Goal: Ask a question

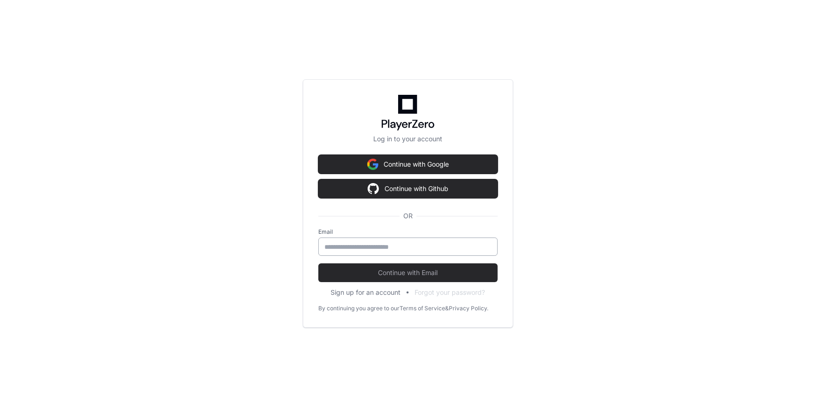
click at [349, 247] on input "email" at bounding box center [407, 246] width 167 height 9
type input "**********"
click at [318, 263] on button "Continue with Email" at bounding box center [407, 272] width 179 height 19
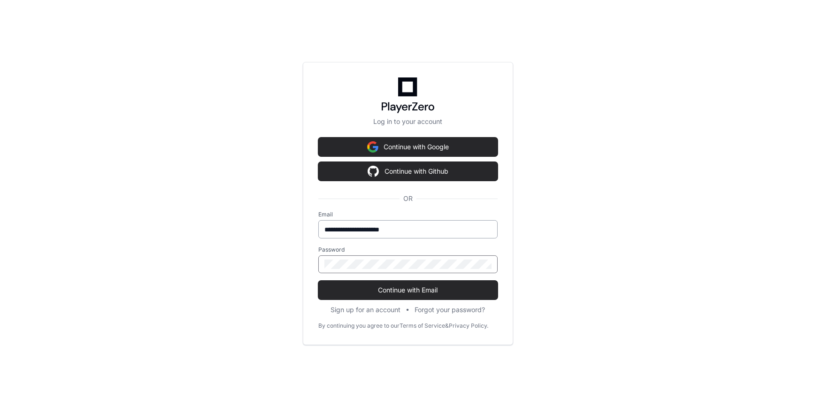
click at [318, 281] on button "Continue with Email" at bounding box center [407, 290] width 179 height 19
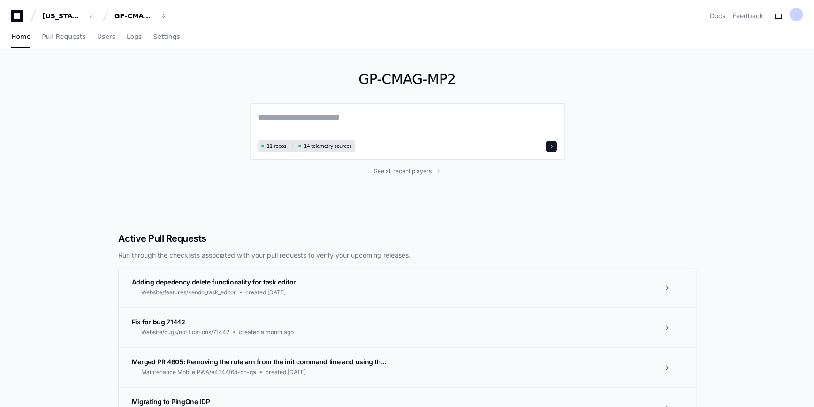
click at [276, 120] on textarea at bounding box center [407, 124] width 299 height 26
type textarea "*"
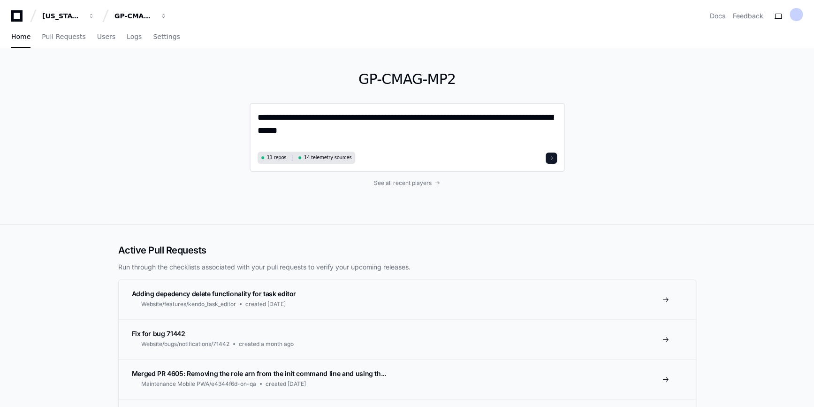
type textarea "**********"
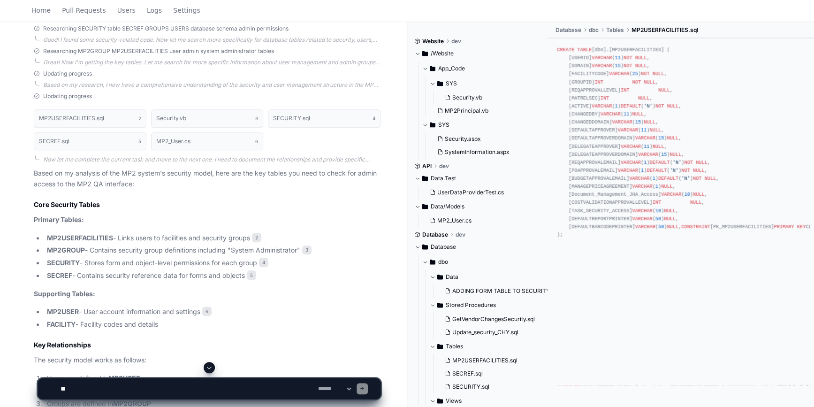
scroll to position [230, 0]
click at [59, 276] on strong "SECREF" at bounding box center [59, 276] width 25 height 8
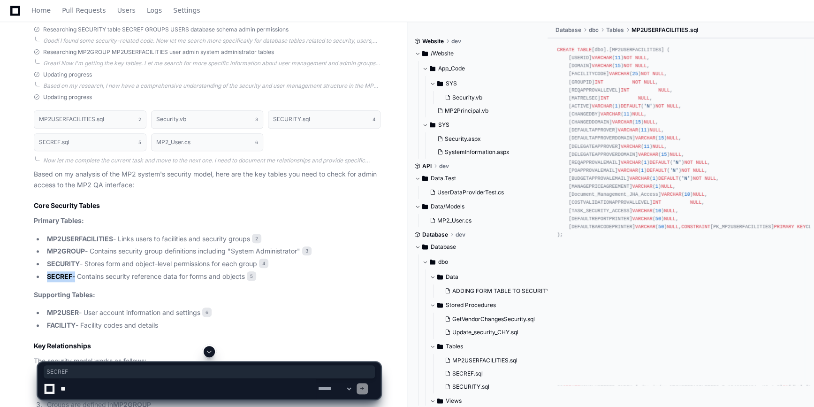
click at [59, 276] on strong "SECREF" at bounding box center [59, 276] width 25 height 8
copy li "SECREF"
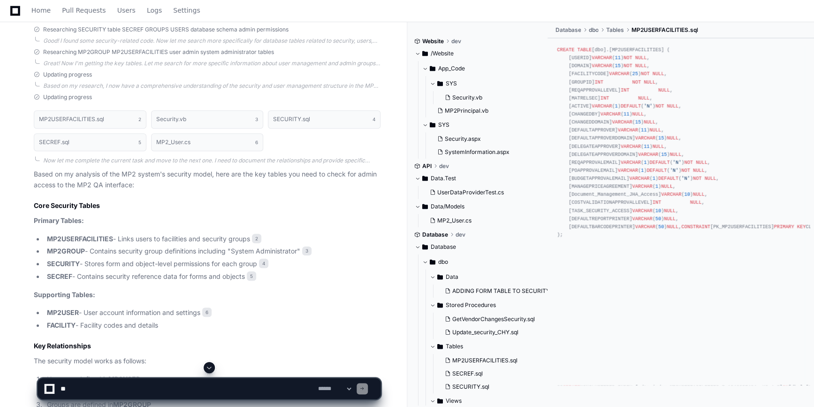
click at [140, 266] on li "SECURITY - Stores form and object-level permissions for each group 4" at bounding box center [212, 264] width 336 height 11
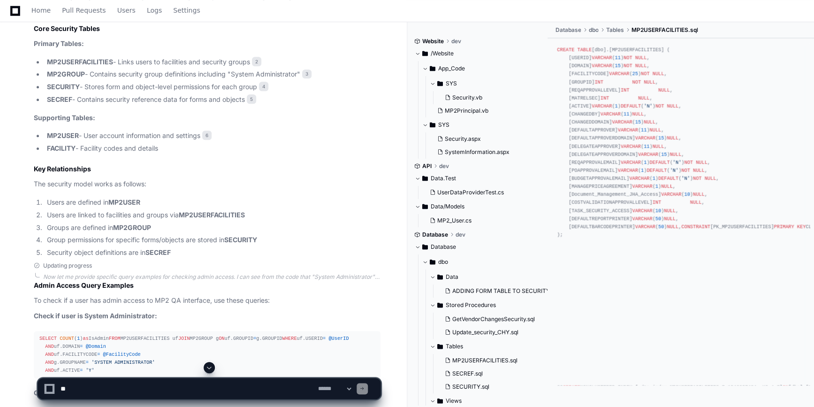
scroll to position [406, 0]
click at [93, 379] on textarea at bounding box center [188, 388] width 258 height 21
type textarea "**********"
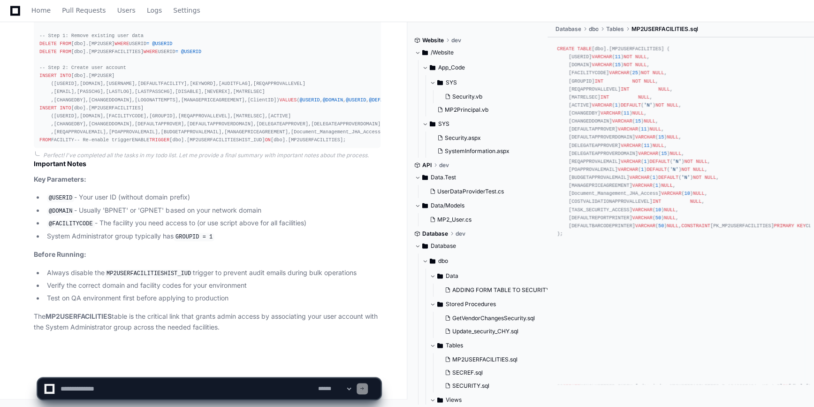
scroll to position [2256, 0]
